Goal: Transaction & Acquisition: Download file/media

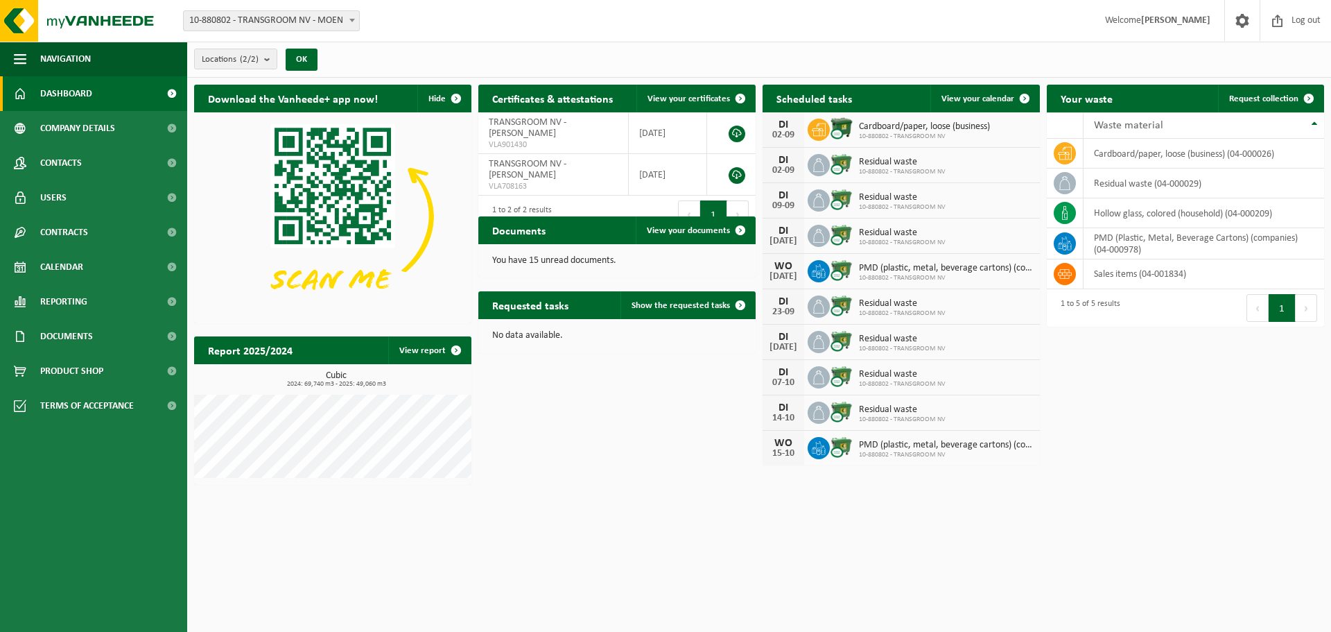
click at [656, 446] on div "Download the Vanheede+ app now! Hide Certificates & attestations View your cert…" at bounding box center [759, 285] width 1137 height 414
click at [86, 344] on span "Documents" at bounding box center [66, 336] width 53 height 35
click at [72, 374] on font "Invoices" at bounding box center [58, 371] width 33 height 8
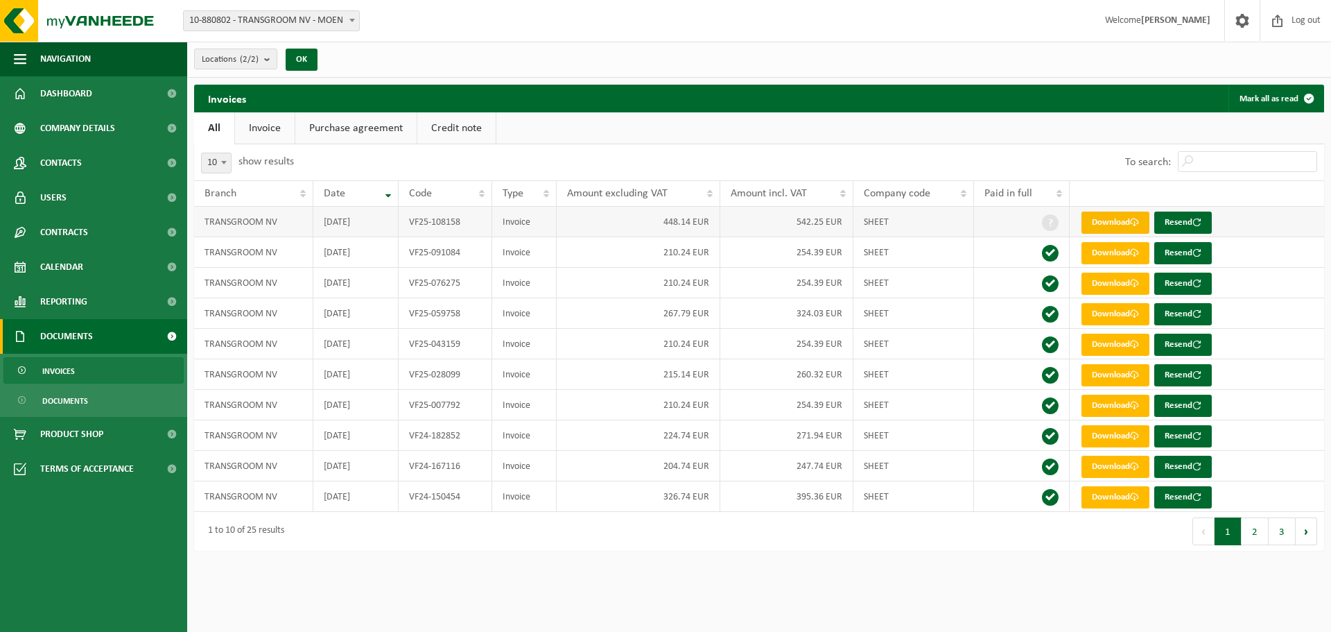
click at [1128, 223] on font "Download" at bounding box center [1111, 222] width 38 height 9
click at [824, 562] on div "Navigation Log out Dashboard Company details Contacts Users Contracts Active co…" at bounding box center [665, 282] width 1331 height 564
